Goal: Task Accomplishment & Management: Use online tool/utility

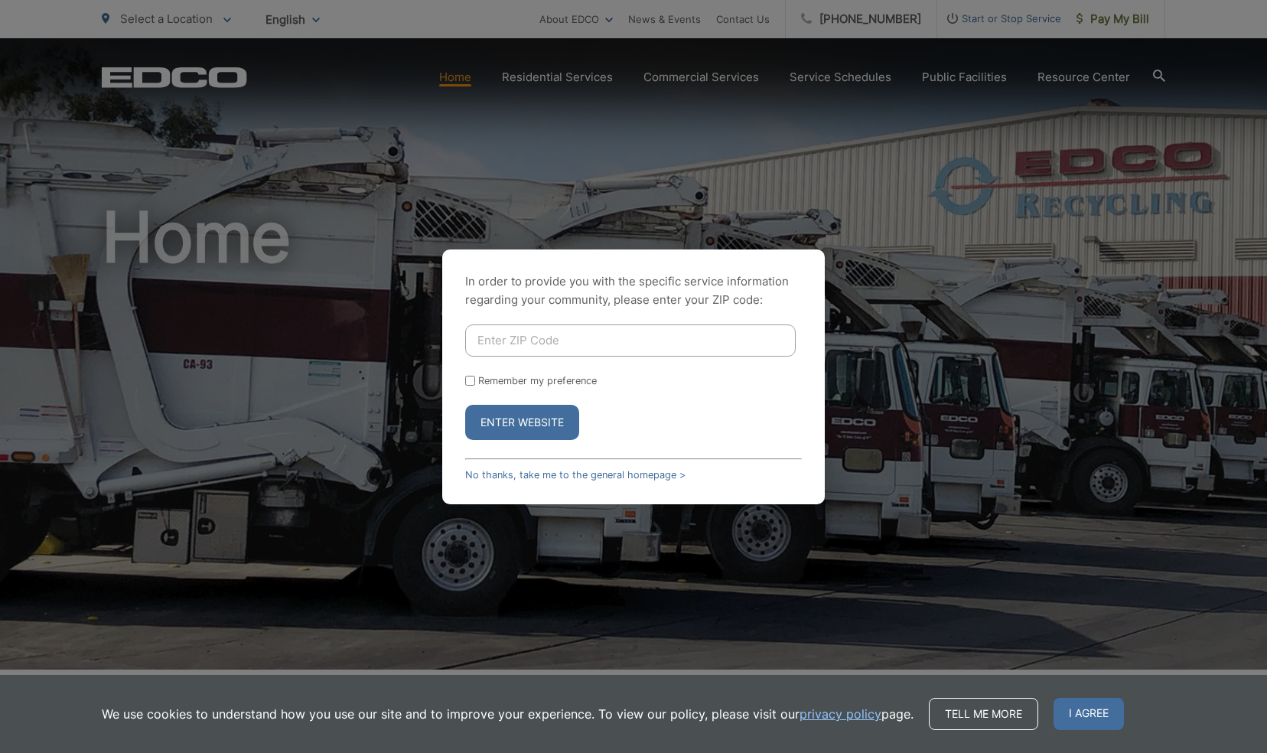
click at [527, 332] on input "Enter ZIP Code" at bounding box center [630, 340] width 331 height 32
type input "91902"
click at [796, 393] on form "91902 Remember my preference Enter Website" at bounding box center [633, 382] width 337 height 116
click at [519, 422] on button "Enter Website" at bounding box center [522, 422] width 114 height 35
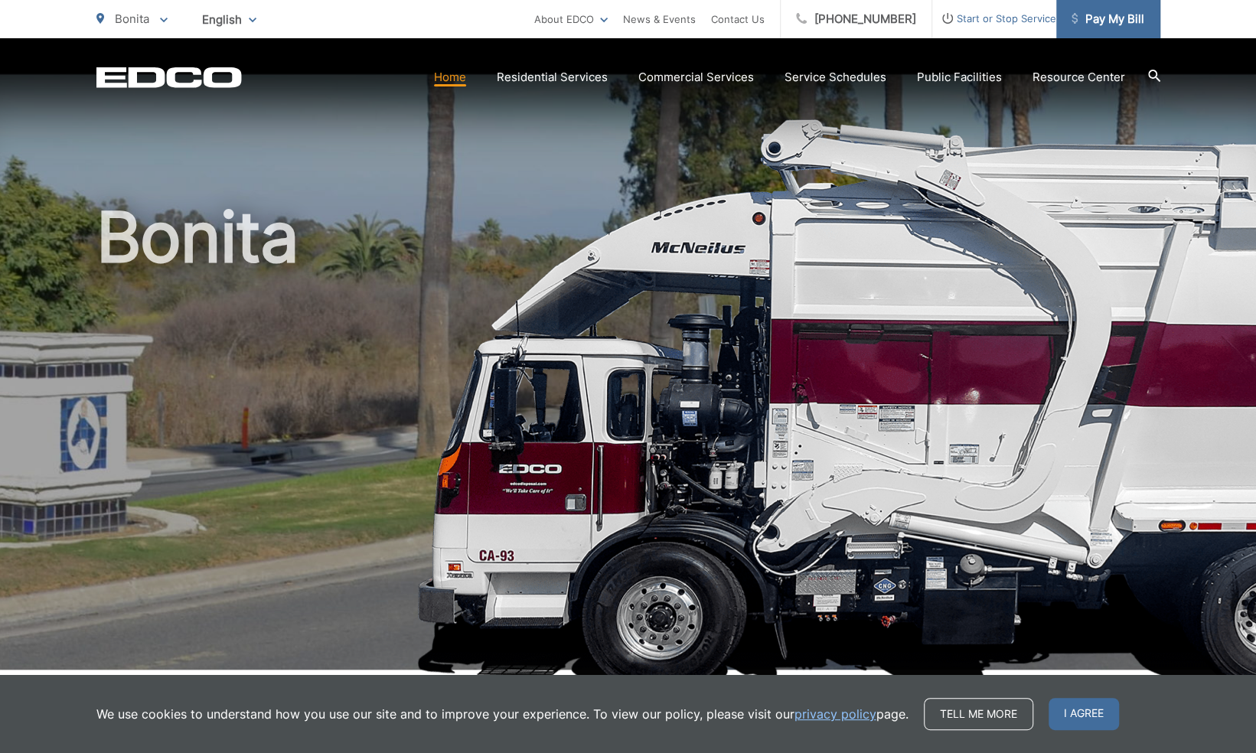
click at [1129, 23] on span "Pay My Bill" at bounding box center [1107, 19] width 73 height 18
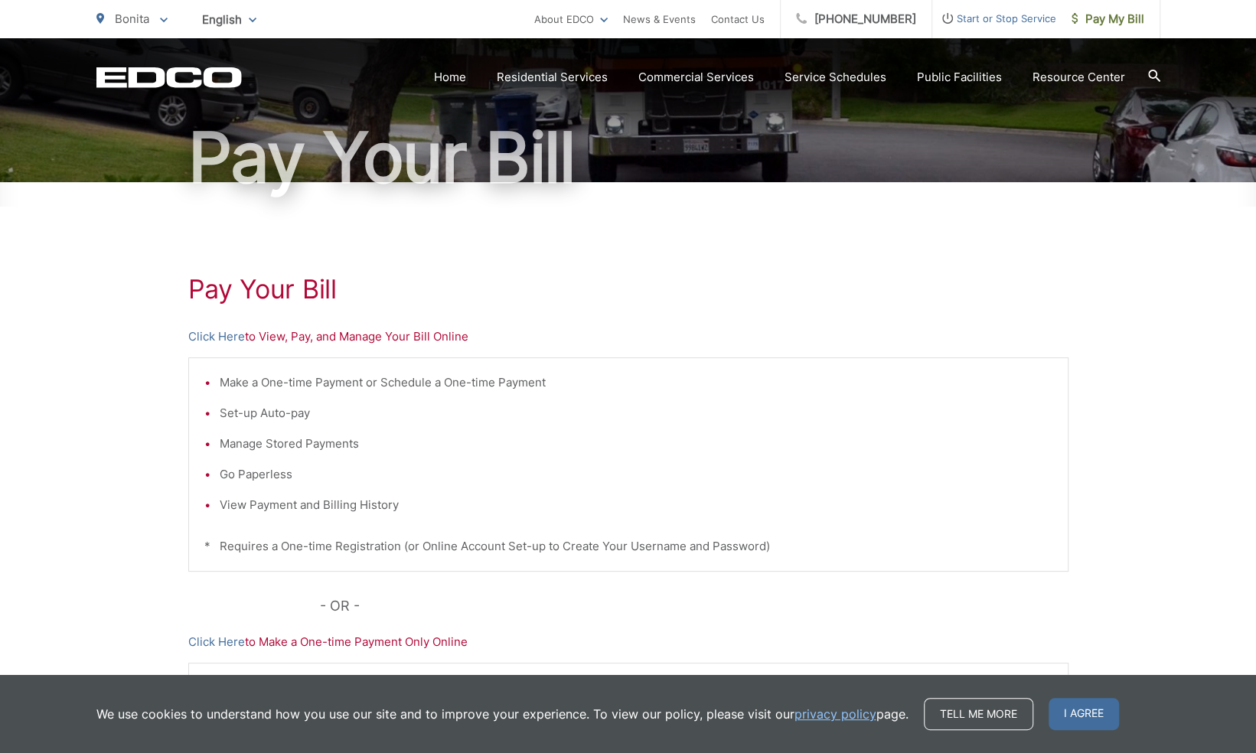
scroll to position [306, 0]
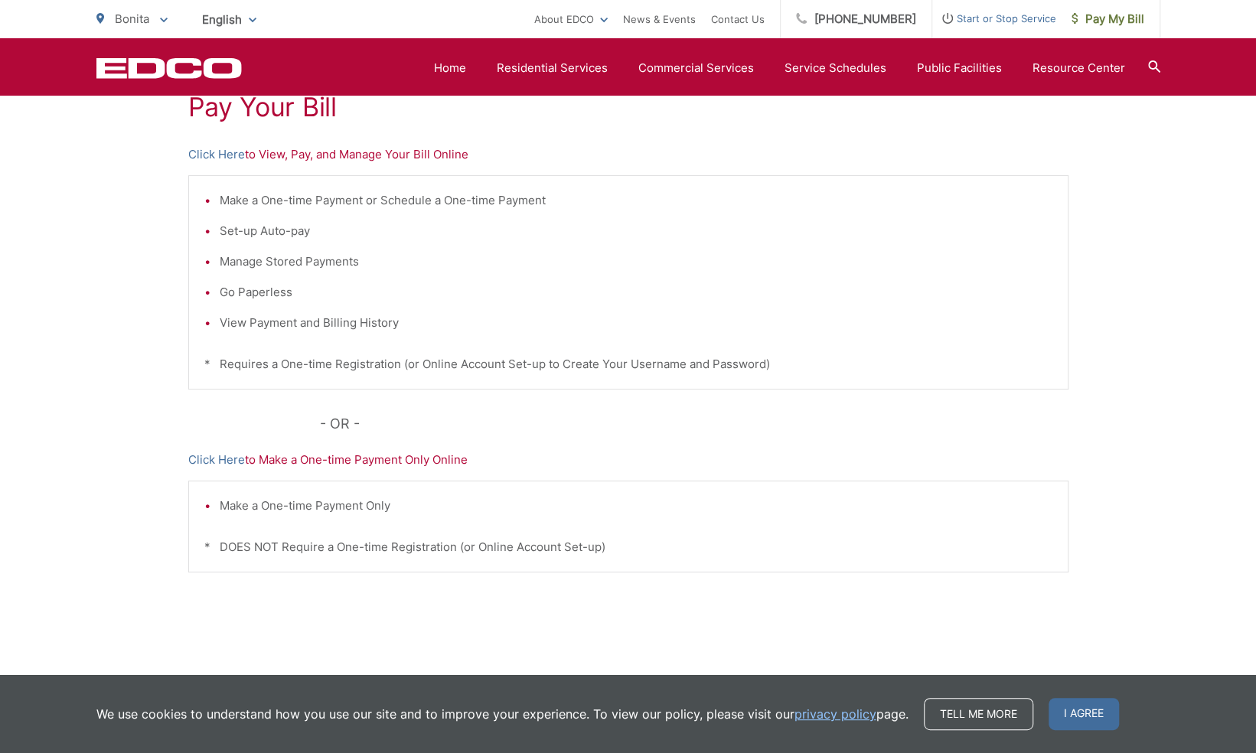
click at [351, 462] on p "Click Here to Make a One-time Payment Only Online" at bounding box center [628, 460] width 880 height 18
click at [197, 459] on link "Click Here" at bounding box center [216, 460] width 57 height 18
